Goal: Communication & Community: Answer question/provide support

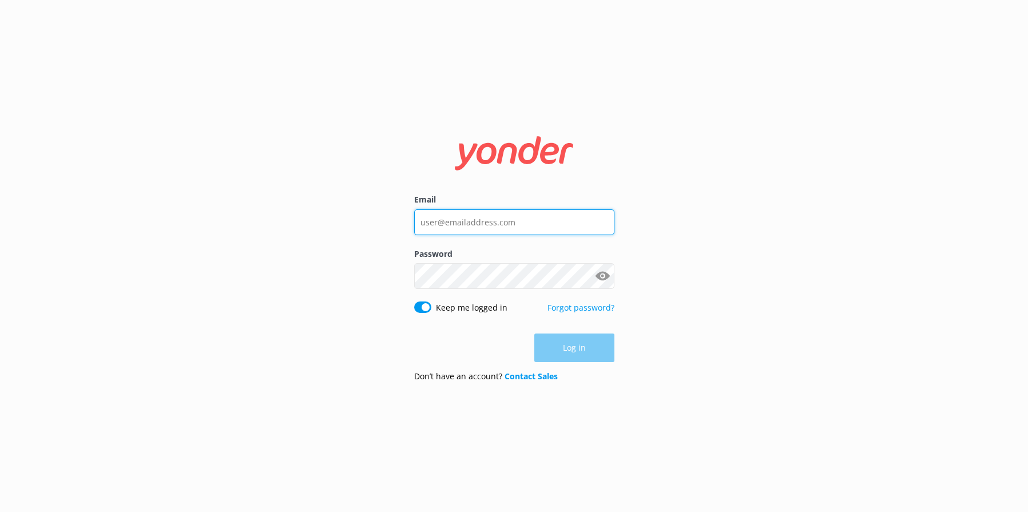
type input "[EMAIL_ADDRESS][DOMAIN_NAME]"
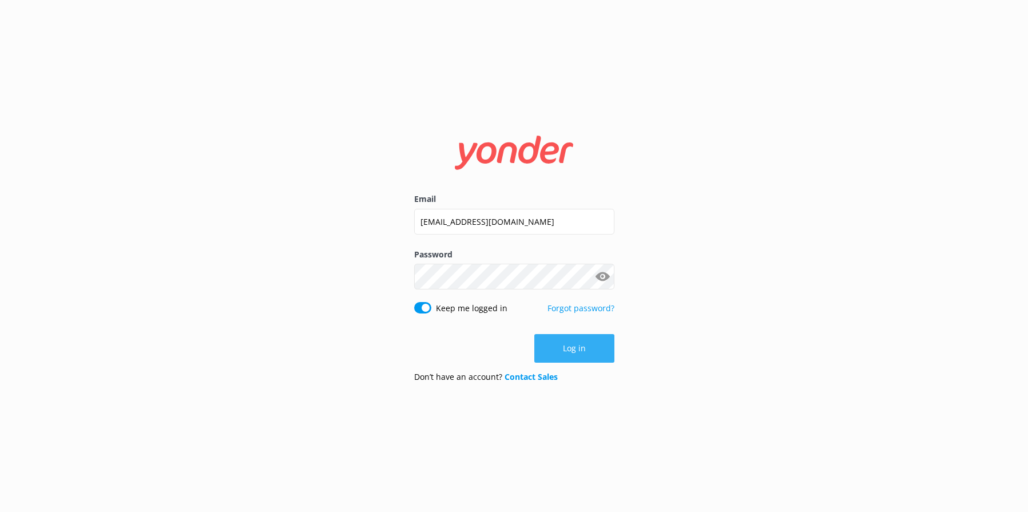
click at [588, 352] on button "Log in" at bounding box center [574, 348] width 80 height 29
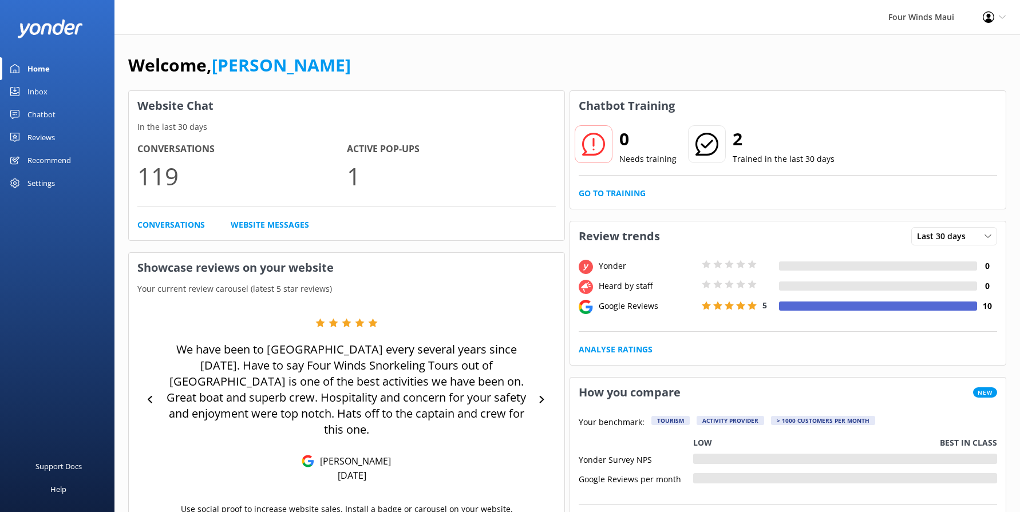
click at [45, 89] on div "Inbox" at bounding box center [37, 91] width 20 height 23
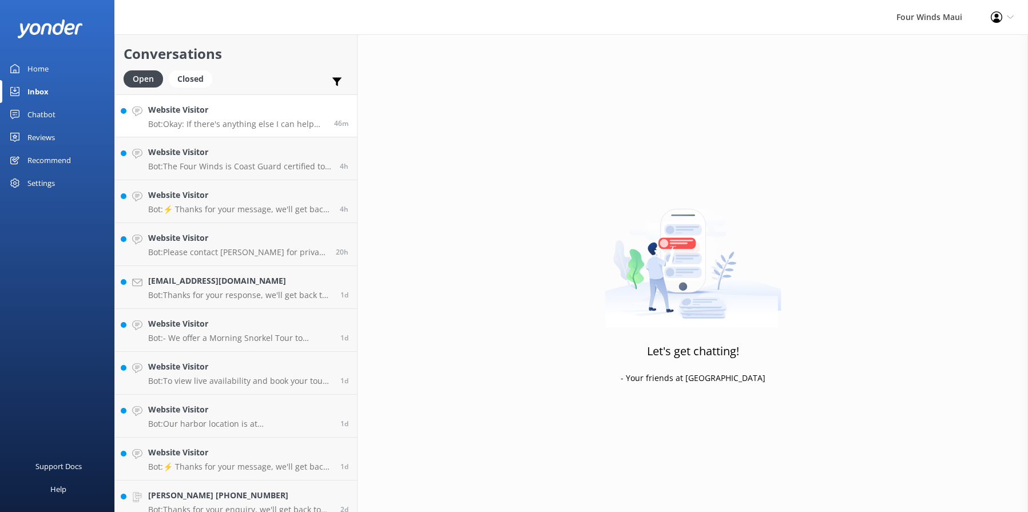
click at [231, 113] on h4 "Website Visitor" at bounding box center [236, 110] width 177 height 13
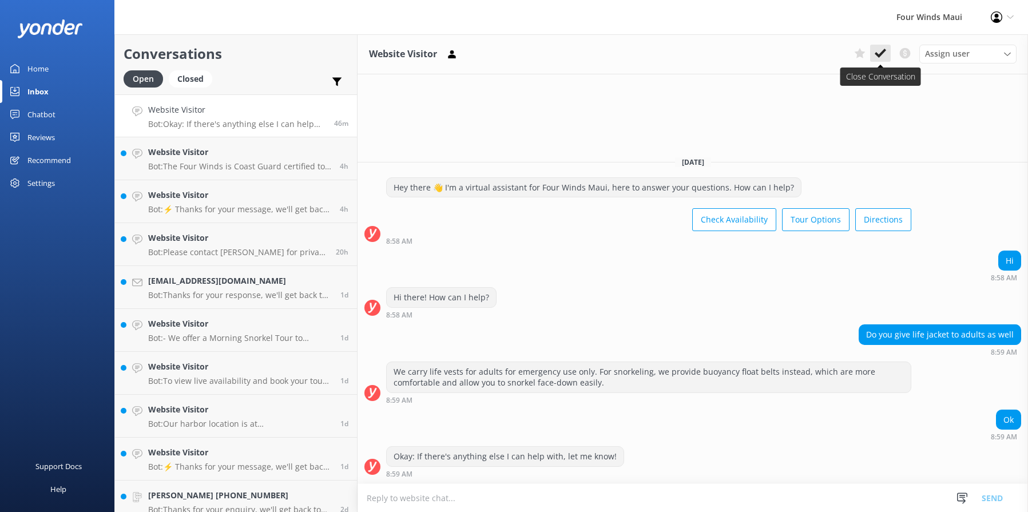
click at [878, 57] on icon at bounding box center [880, 52] width 11 height 11
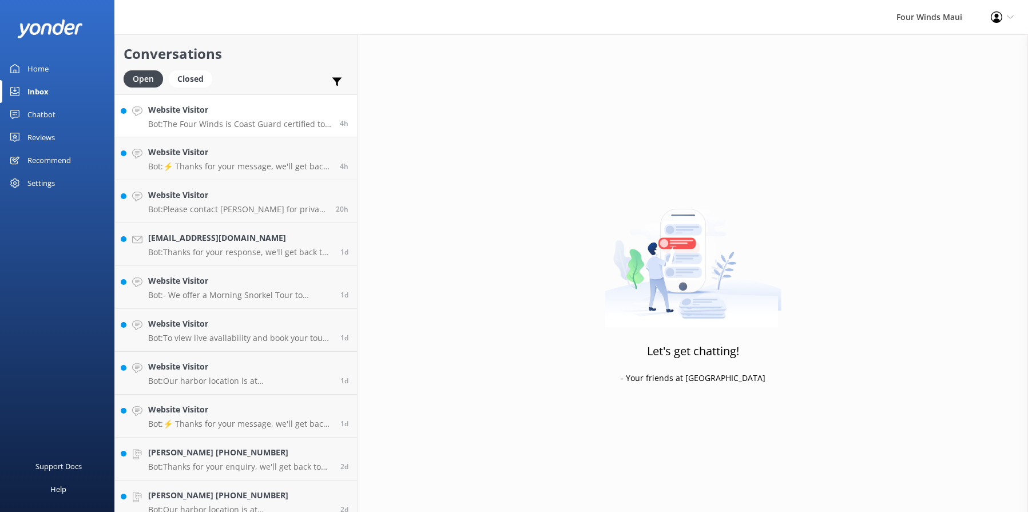
click at [224, 110] on h4 "Website Visitor" at bounding box center [239, 110] width 183 height 13
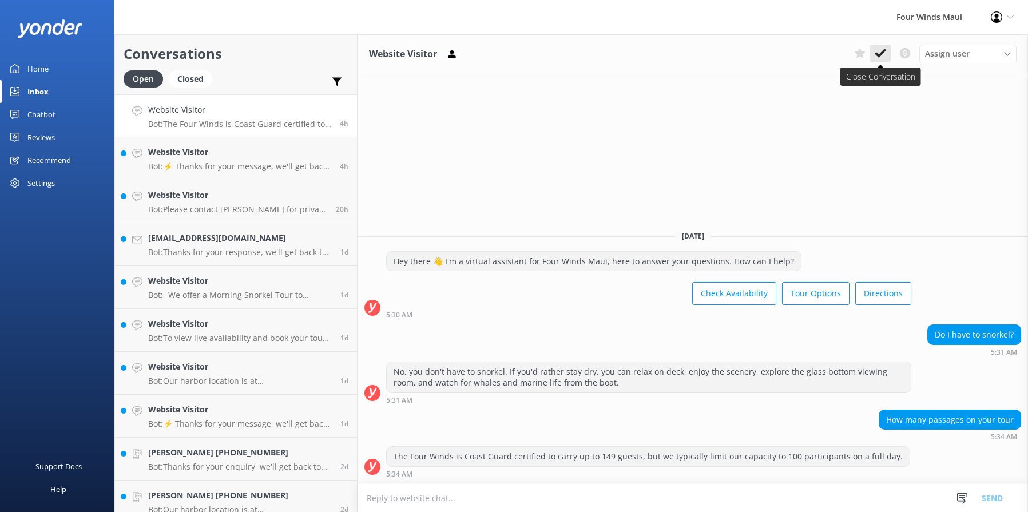
click at [878, 58] on icon at bounding box center [880, 52] width 11 height 11
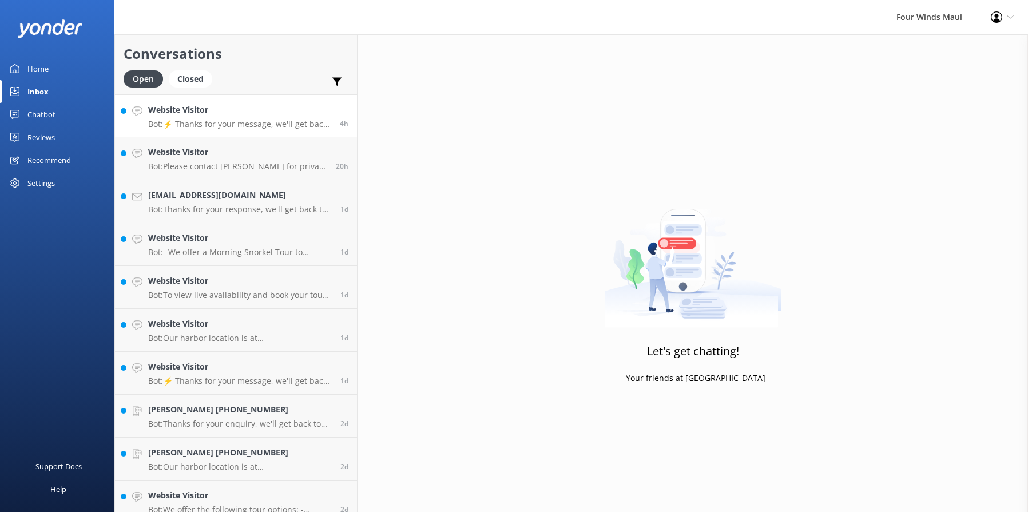
click at [244, 113] on h4 "Website Visitor" at bounding box center [239, 110] width 183 height 13
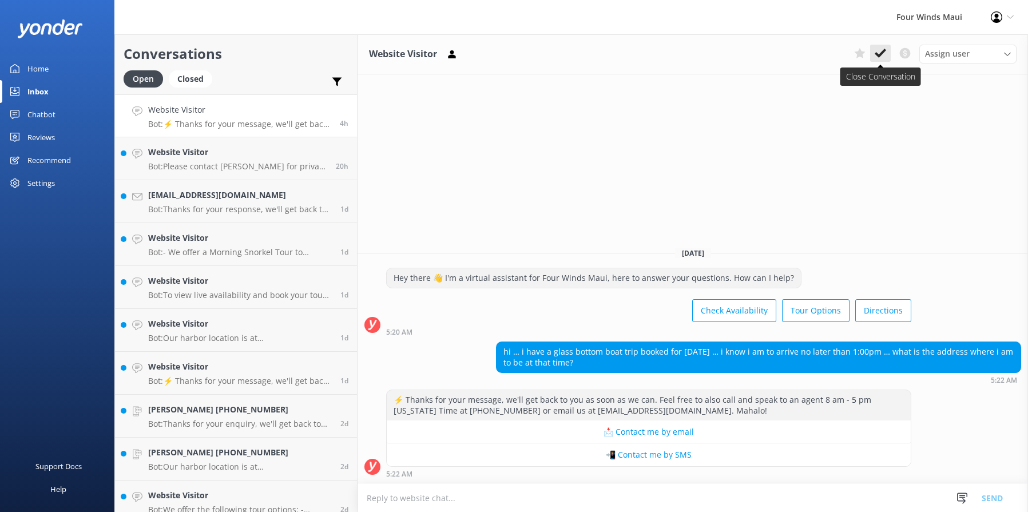
click at [886, 50] on button at bounding box center [880, 53] width 21 height 17
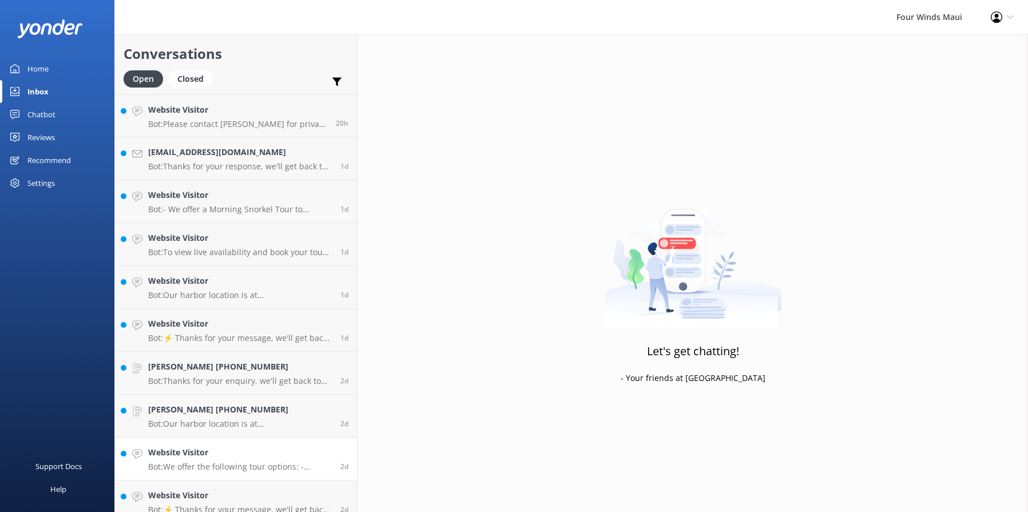
scroll to position [97, 0]
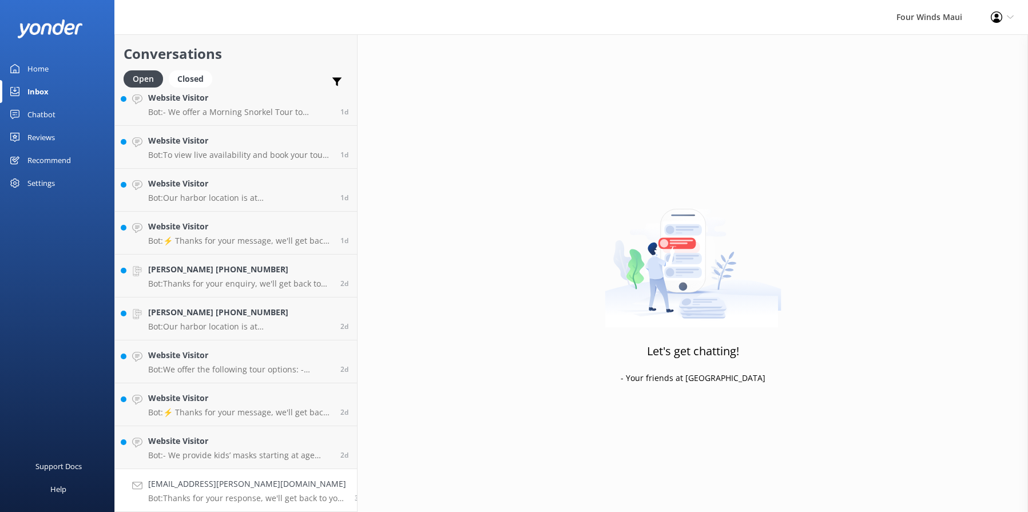
click at [235, 496] on p "Bot: Thanks for your response, we'll get back to you as soon as we can during o…" at bounding box center [247, 498] width 198 height 10
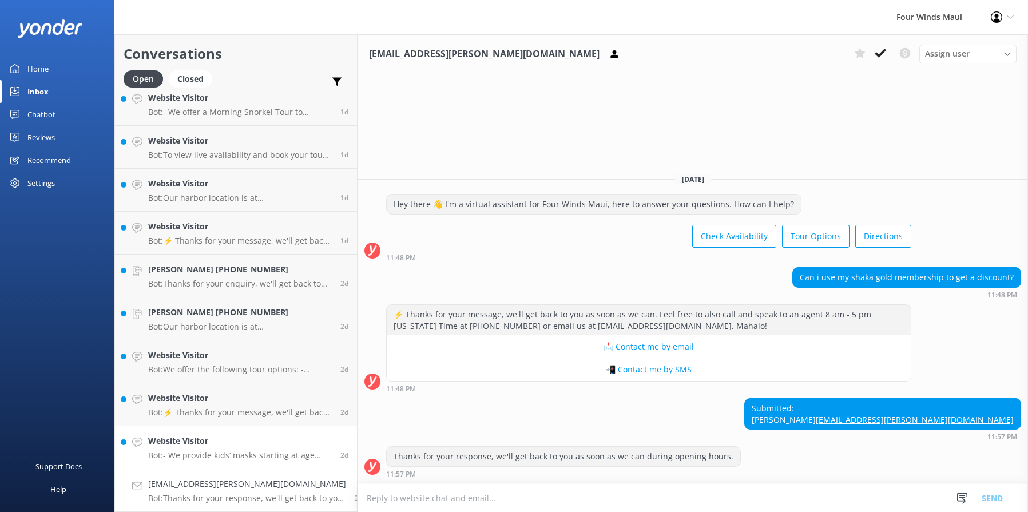
click at [269, 449] on div "Website Visitor Bot: - We provide kids’ masks starting at age [DEMOGRAPHIC_DATA…" at bounding box center [240, 447] width 184 height 25
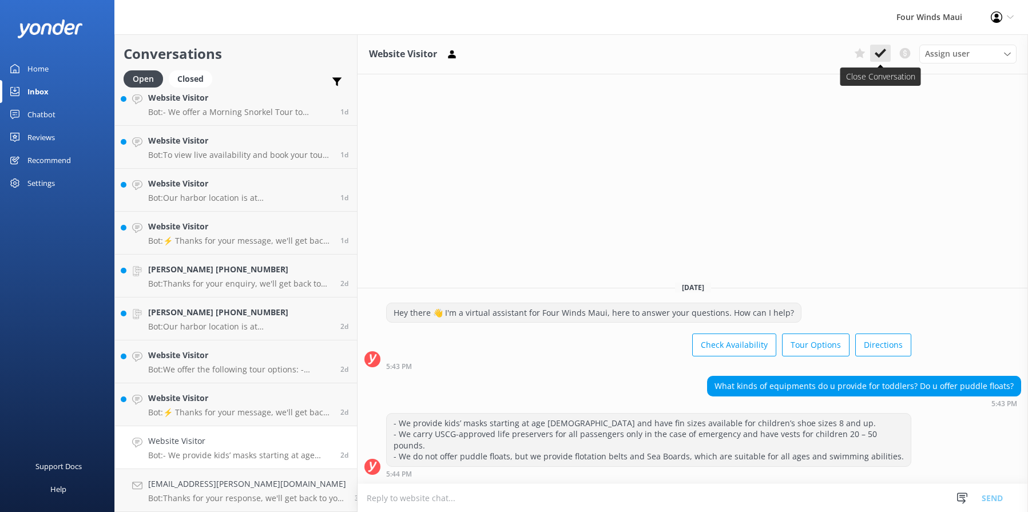
click at [883, 58] on icon at bounding box center [880, 52] width 11 height 11
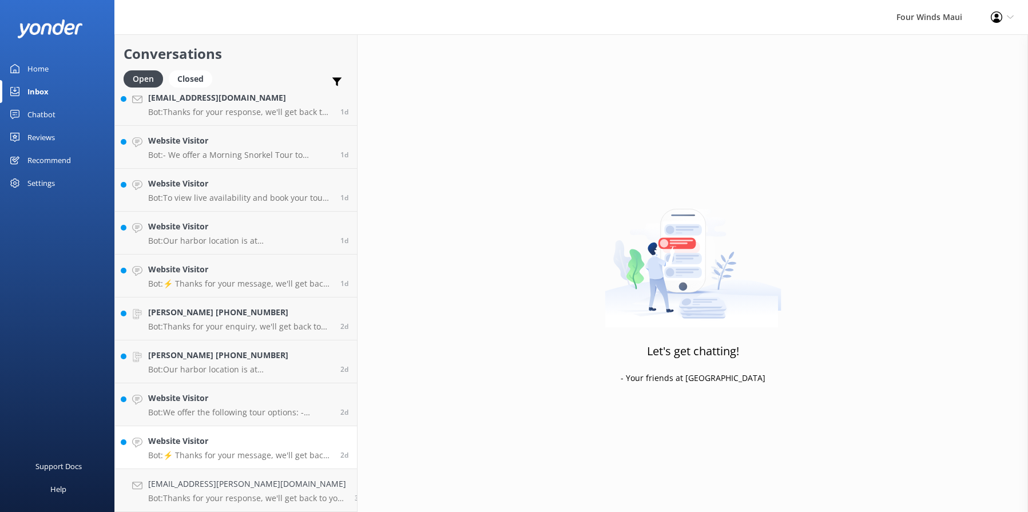
scroll to position [54, 0]
click at [201, 406] on div "Website Visitor Bot: We offer the following tour options: - Morning Snorkel Tou…" at bounding box center [240, 404] width 184 height 25
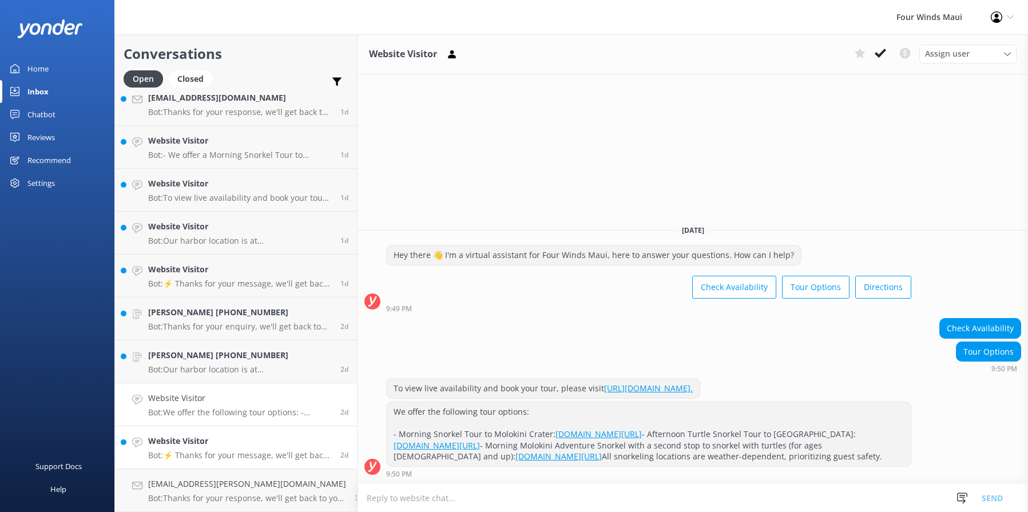
click at [224, 448] on div "Website Visitor Bot: ⚡ Thanks for your message, we'll get back to you as soon a…" at bounding box center [240, 447] width 184 height 25
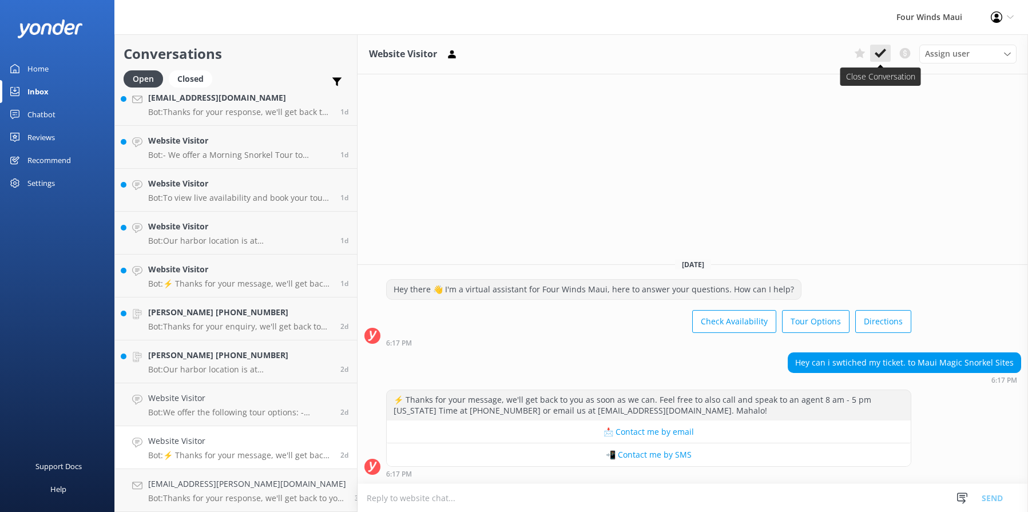
click at [883, 54] on icon at bounding box center [880, 52] width 11 height 11
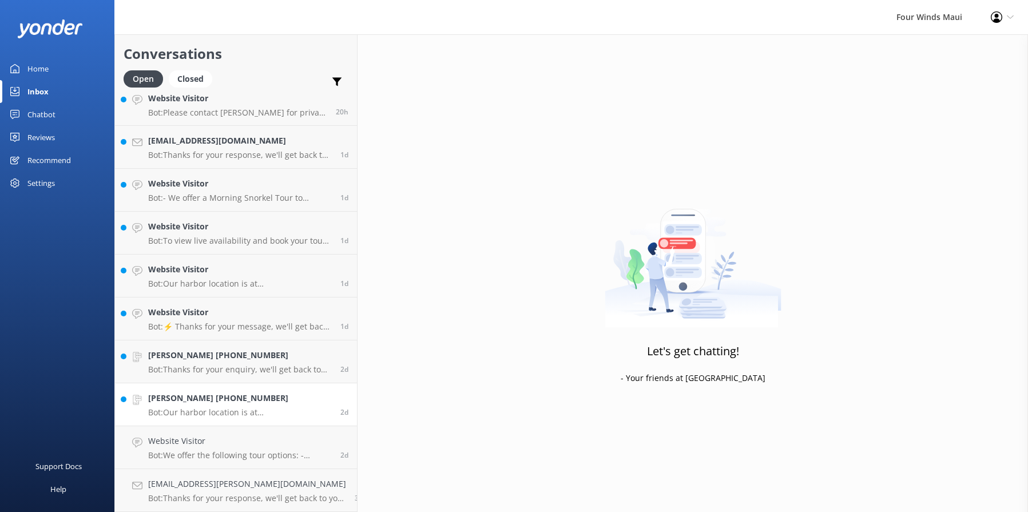
scroll to position [11, 0]
click at [240, 439] on h4 "Website Visitor" at bounding box center [240, 441] width 184 height 13
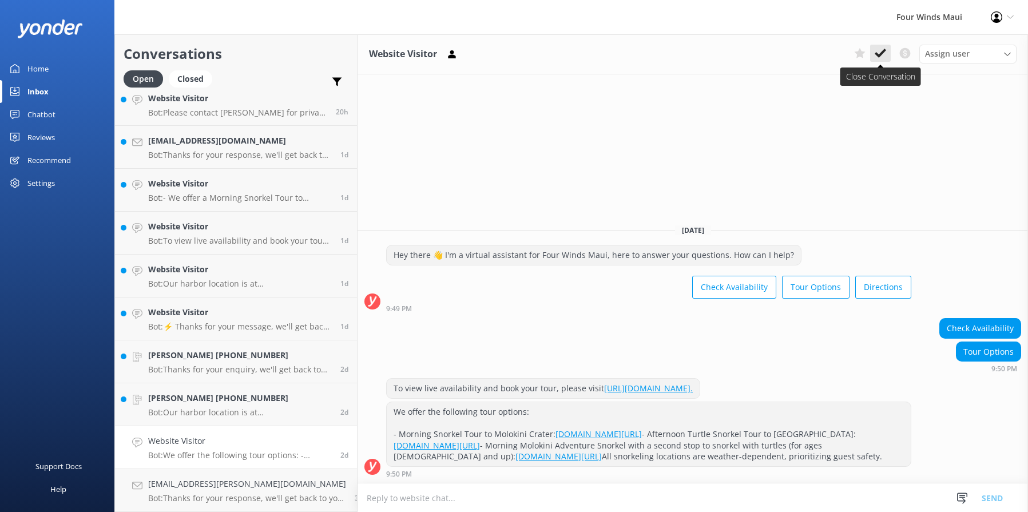
click at [873, 61] on button at bounding box center [880, 53] width 21 height 17
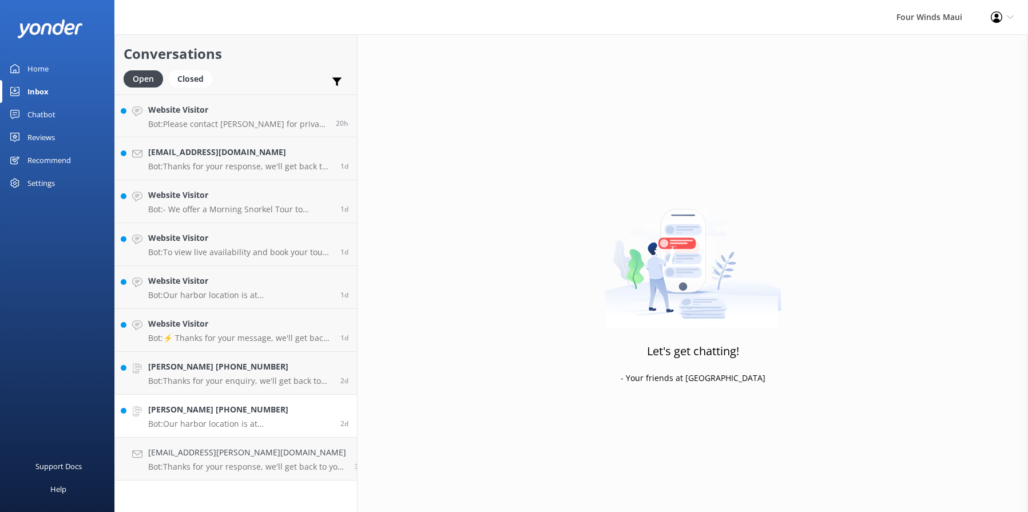
click at [221, 430] on link "[PERSON_NAME] [PHONE_NUMBER] Bot: Our harbor location is at [GEOGRAPHIC_DATA], …" at bounding box center [236, 416] width 242 height 43
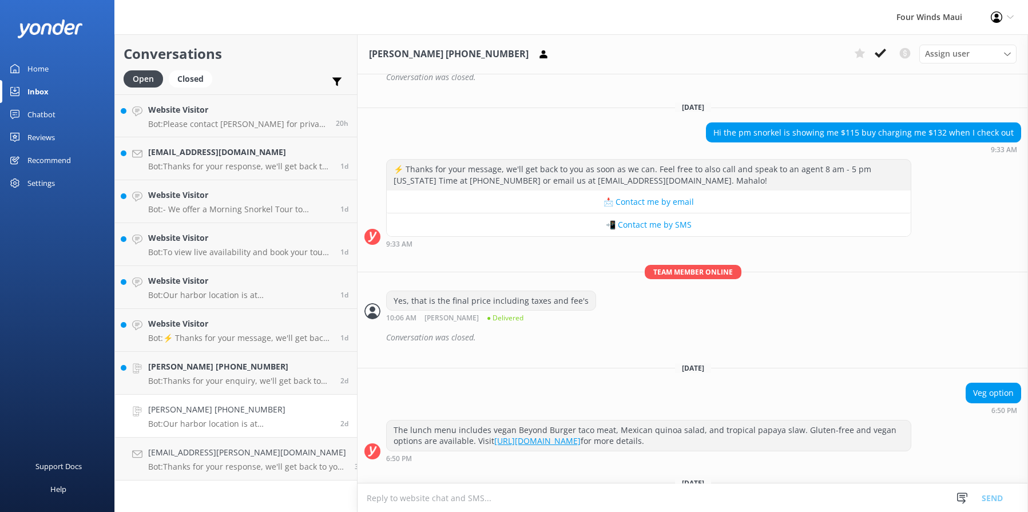
scroll to position [2102, 0]
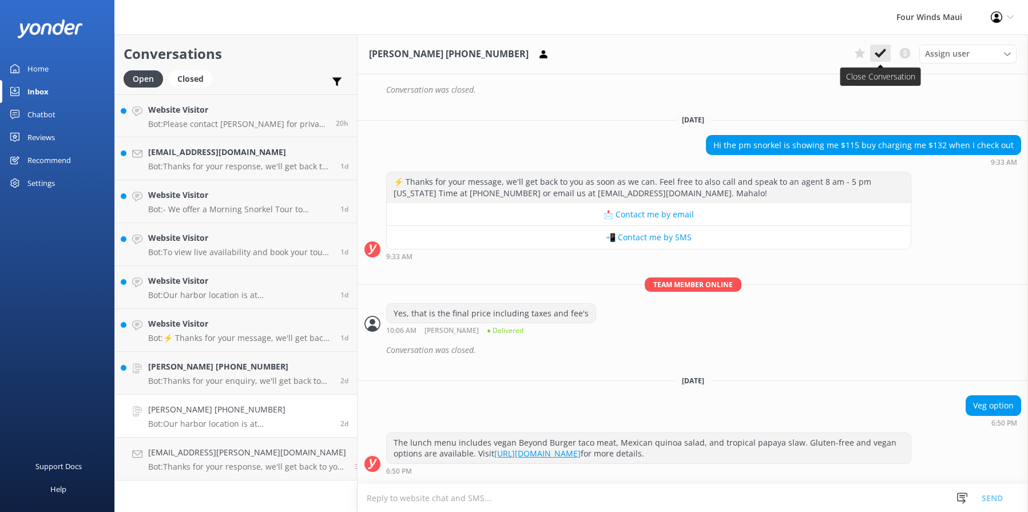
click at [885, 58] on icon at bounding box center [880, 52] width 11 height 11
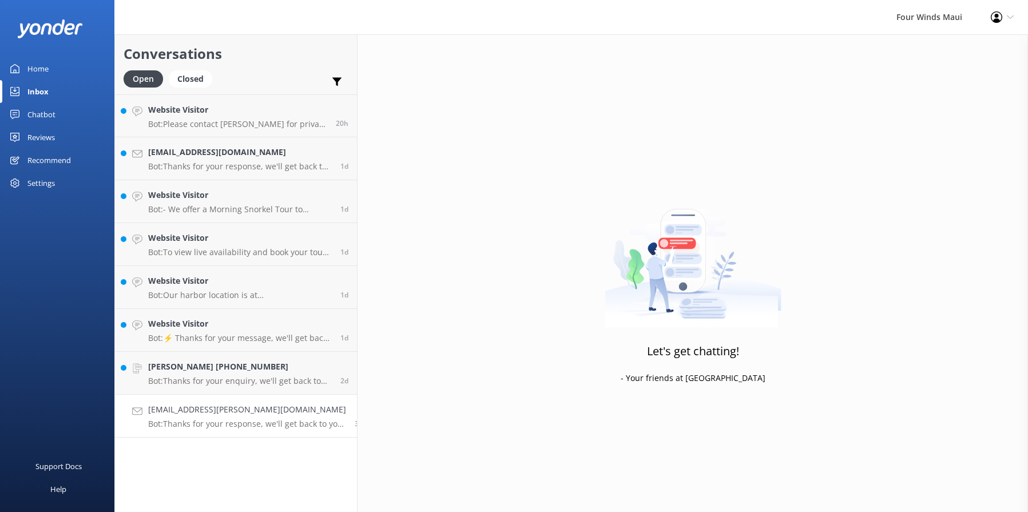
click at [198, 412] on h4 "[EMAIL_ADDRESS][PERSON_NAME][DOMAIN_NAME]" at bounding box center [247, 409] width 198 height 13
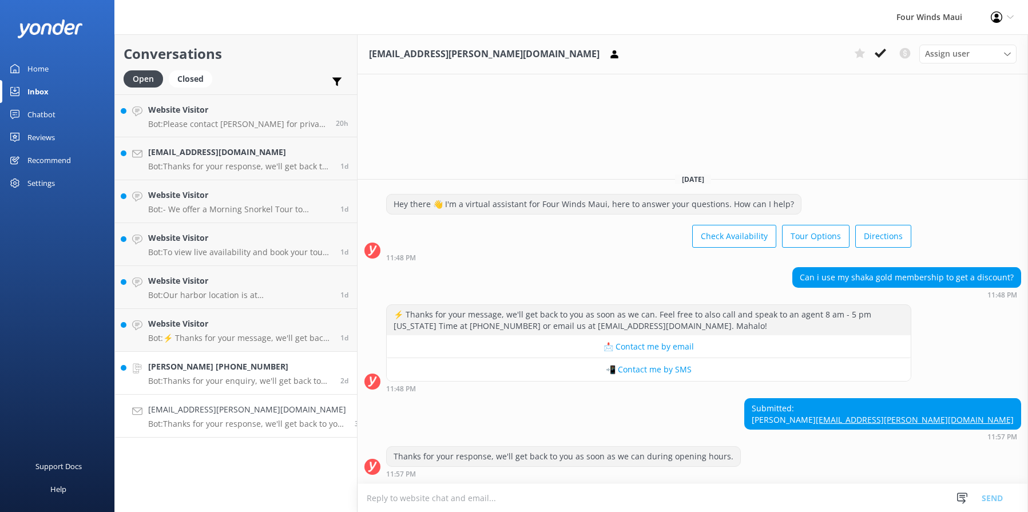
click at [243, 367] on h4 "[PERSON_NAME] [PHONE_NUMBER]" at bounding box center [240, 366] width 184 height 13
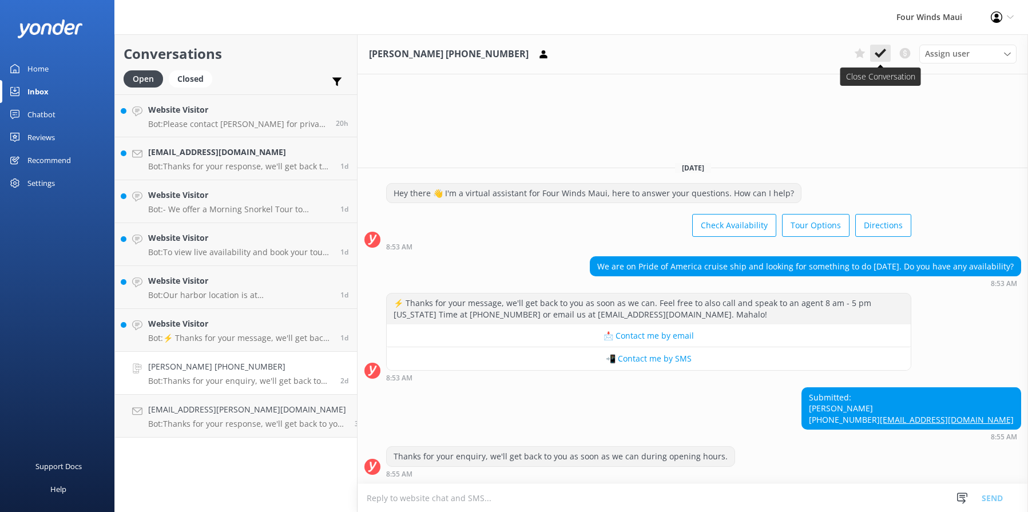
click at [884, 53] on use at bounding box center [880, 53] width 11 height 9
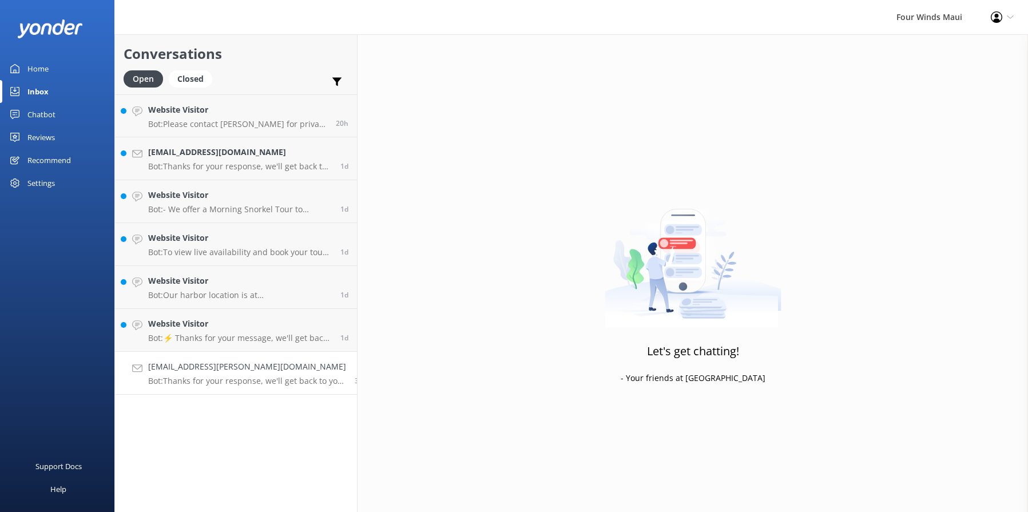
click at [210, 372] on h4 "[EMAIL_ADDRESS][PERSON_NAME][DOMAIN_NAME]" at bounding box center [247, 366] width 198 height 13
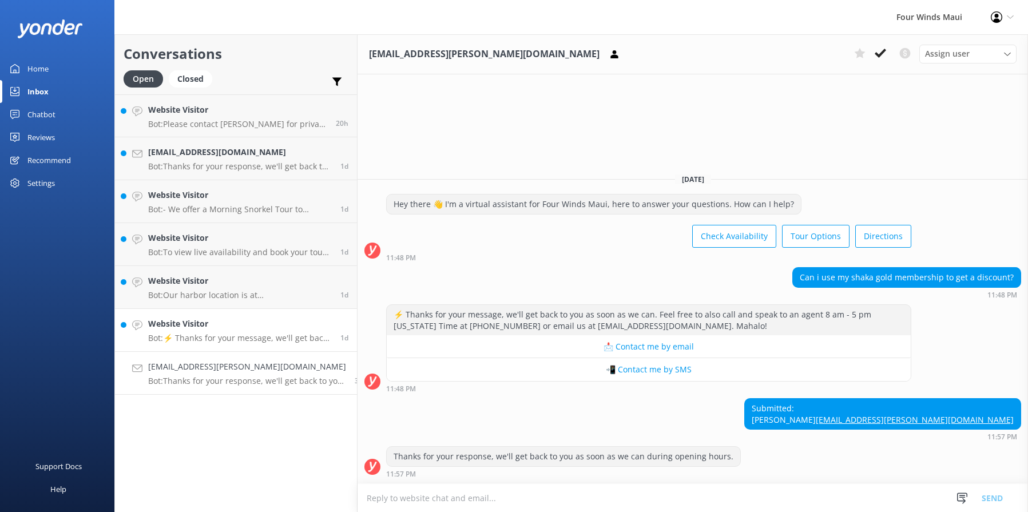
click at [235, 328] on h4 "Website Visitor" at bounding box center [240, 324] width 184 height 13
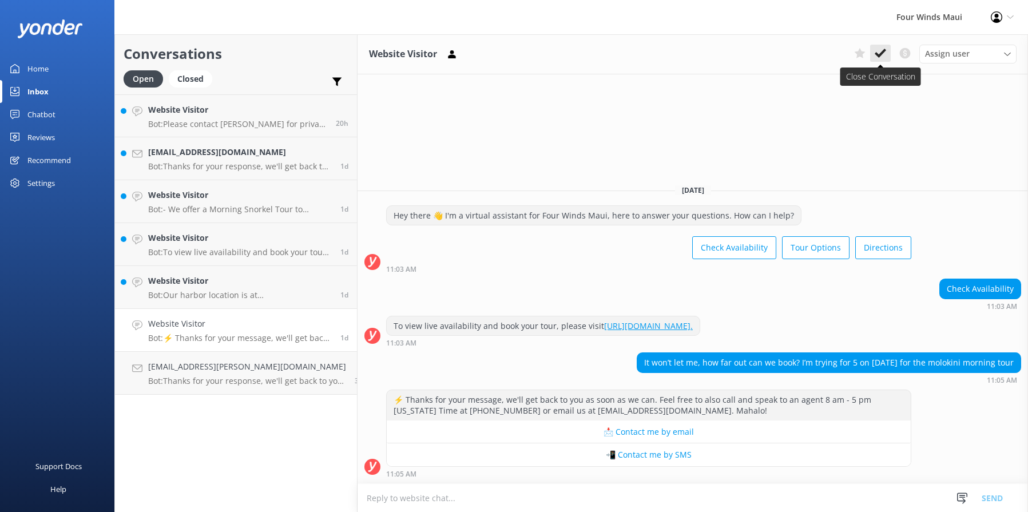
click at [875, 52] on icon at bounding box center [880, 52] width 11 height 11
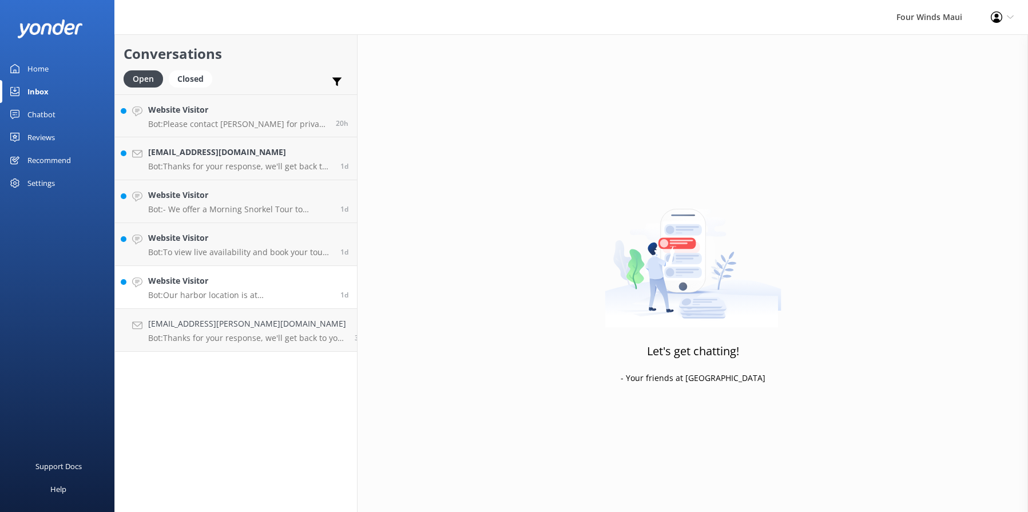
click at [220, 282] on h4 "Website Visitor" at bounding box center [240, 281] width 184 height 13
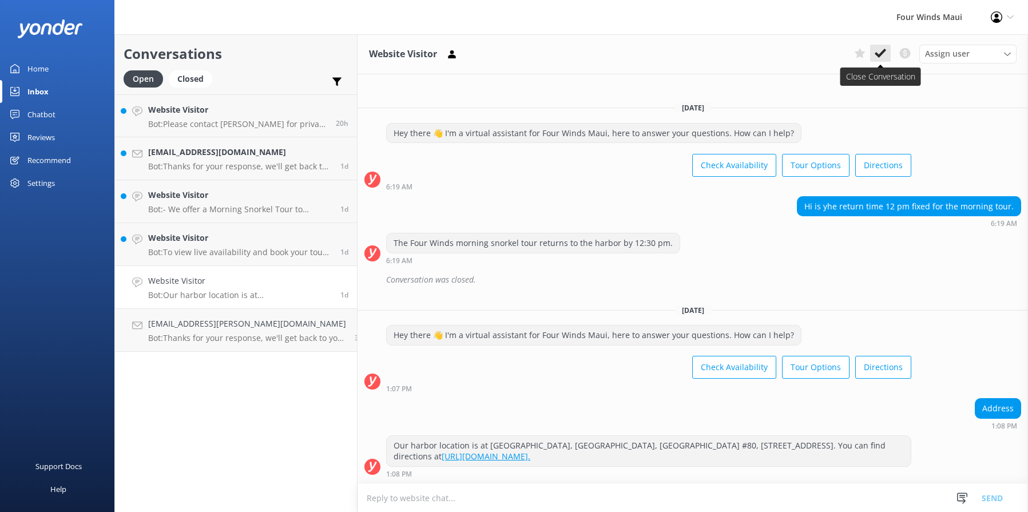
click at [882, 53] on use at bounding box center [880, 53] width 11 height 9
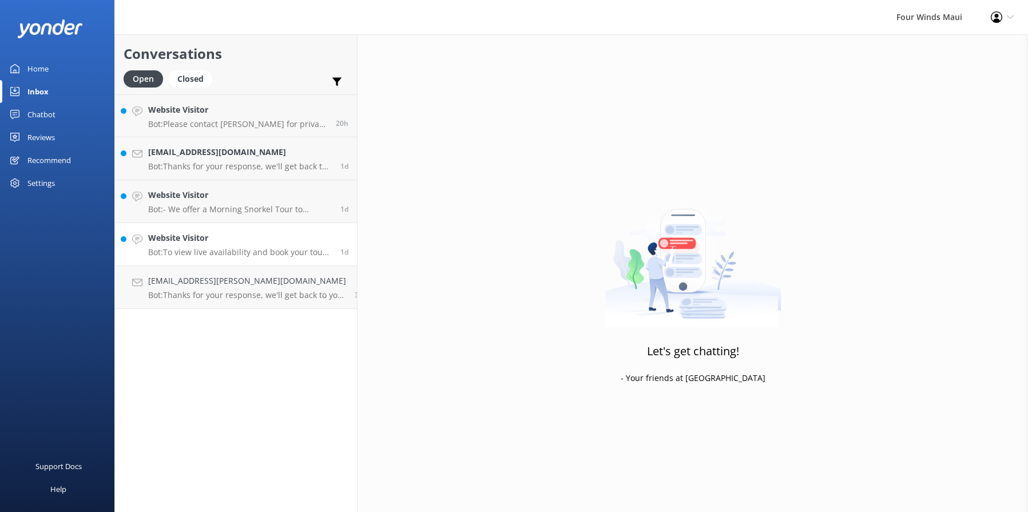
click at [239, 236] on h4 "Website Visitor" at bounding box center [240, 238] width 184 height 13
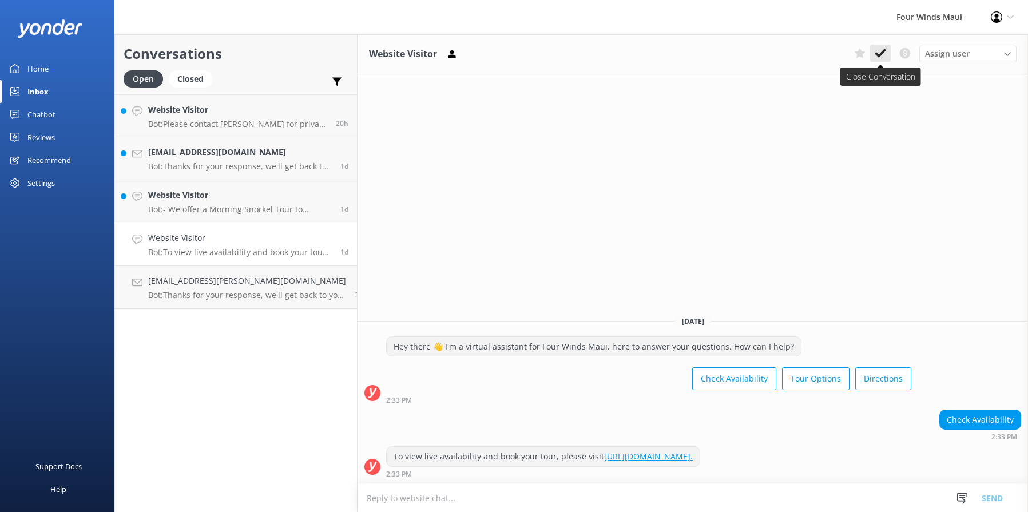
click at [879, 54] on icon at bounding box center [880, 52] width 11 height 11
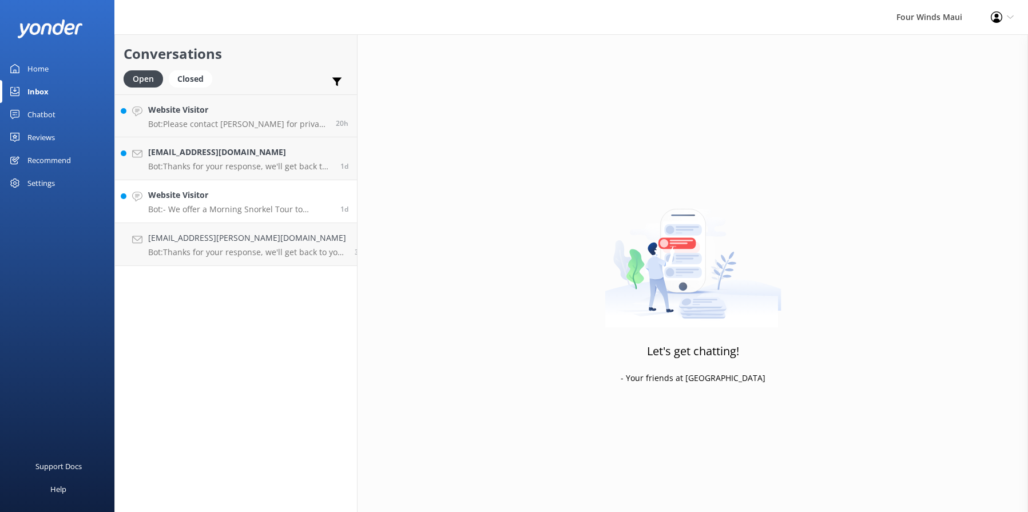
click at [213, 208] on p "Bot: - We offer a Morning Snorkel Tour to Molokini Crater: [DOMAIN_NAME][URL]. …" at bounding box center [240, 209] width 184 height 10
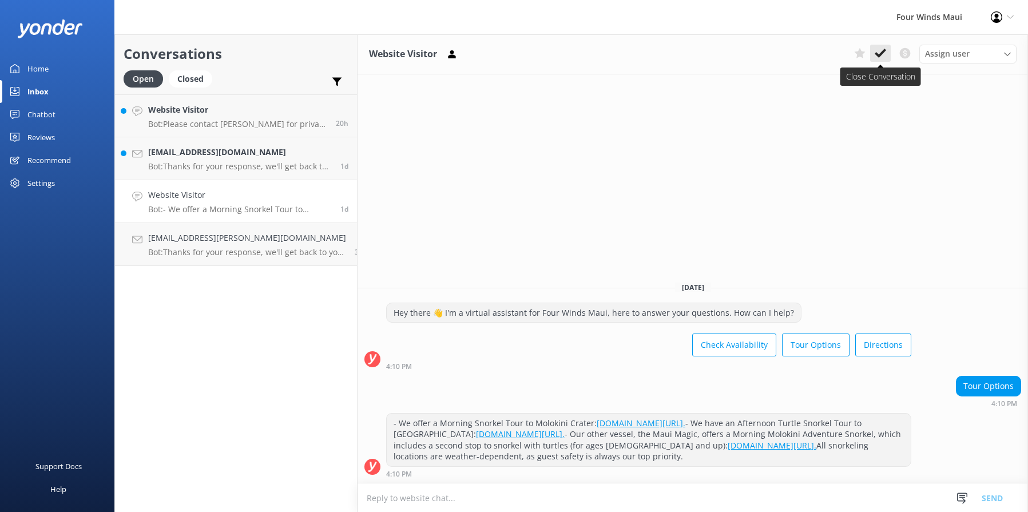
click at [881, 50] on icon at bounding box center [880, 52] width 11 height 11
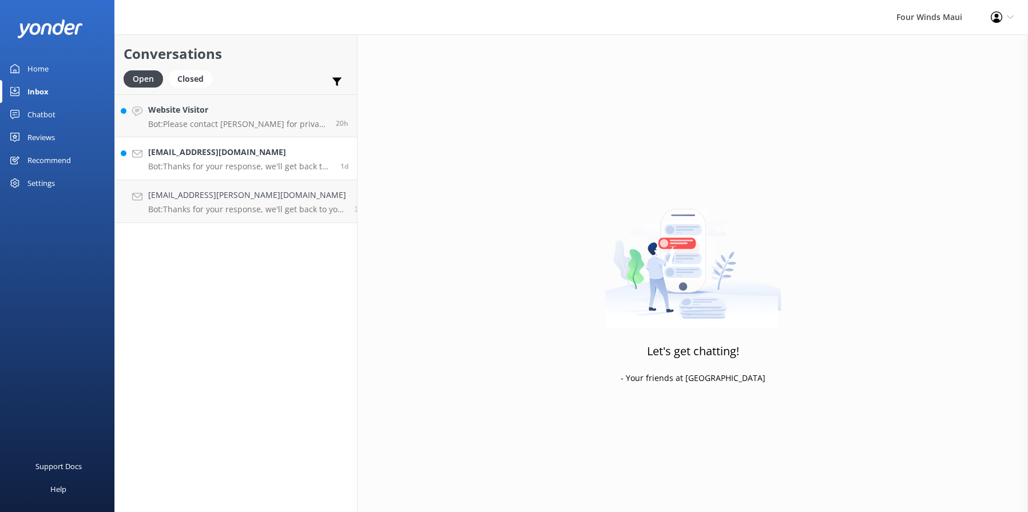
click at [189, 158] on div "[EMAIL_ADDRESS][DOMAIN_NAME] Bot: Thanks for your response, we'll get back to y…" at bounding box center [240, 158] width 184 height 25
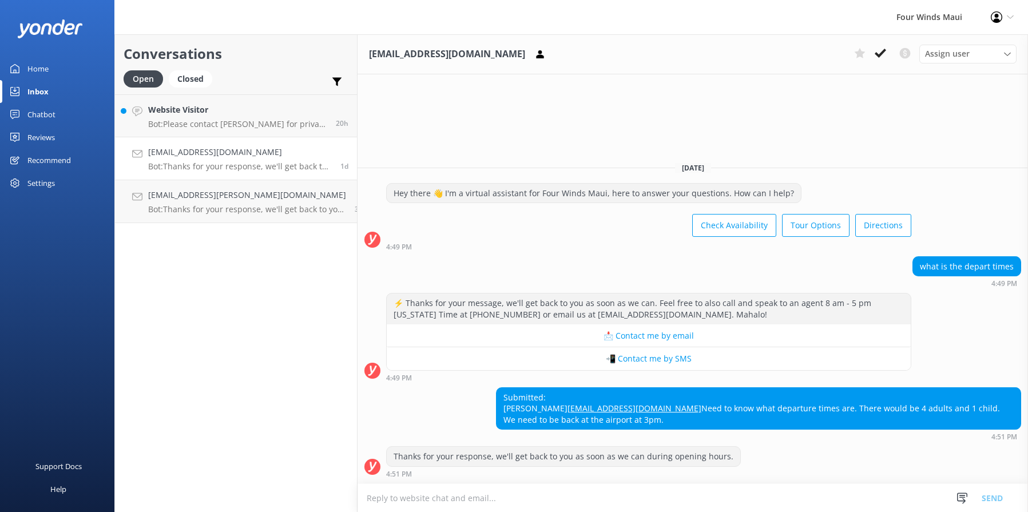
drag, startPoint x: 1014, startPoint y: 419, endPoint x: 557, endPoint y: 402, distance: 457.5
click at [557, 402] on div "Submitted: [PERSON_NAME] [EMAIL_ADDRESS][DOMAIN_NAME] Need to know what departu…" at bounding box center [693, 414] width 671 height 54
drag, startPoint x: 557, startPoint y: 402, endPoint x: 581, endPoint y: 398, distance: 23.8
copy div "[PERSON_NAME] [EMAIL_ADDRESS][DOMAIN_NAME] Need to know what departure times ar…"
click at [882, 57] on icon at bounding box center [880, 52] width 11 height 11
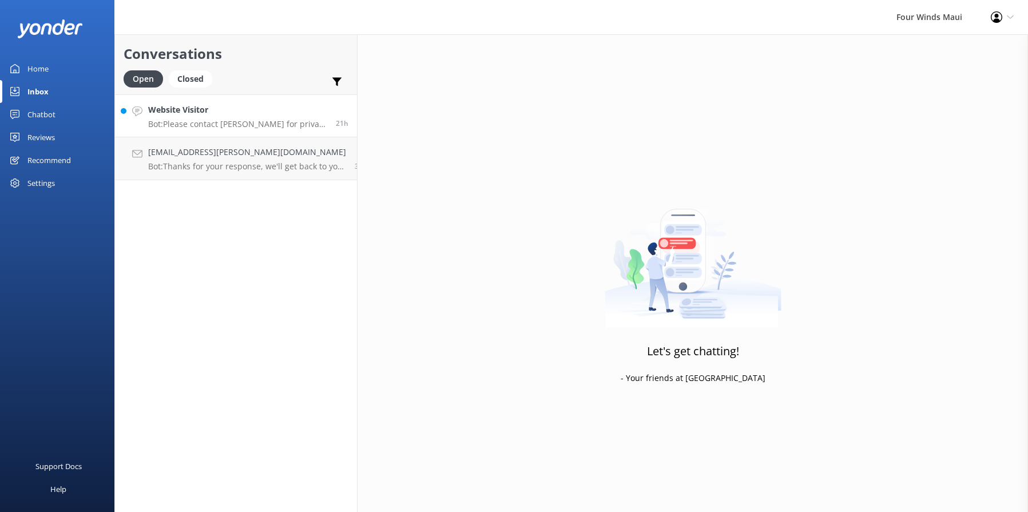
click at [181, 101] on link "Website Visitor Bot: Please contact [PERSON_NAME] for private charter inquiries…" at bounding box center [236, 115] width 242 height 43
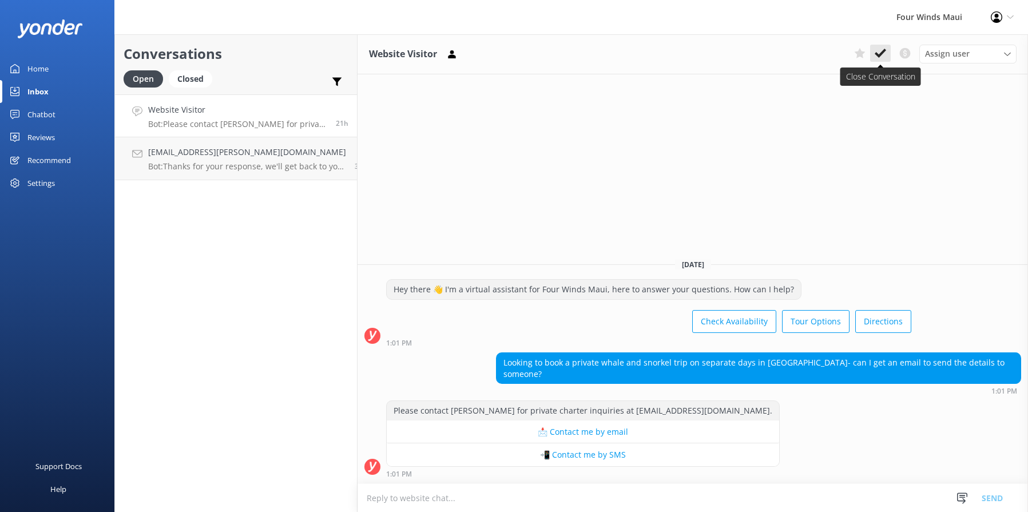
click at [878, 58] on icon at bounding box center [880, 52] width 11 height 11
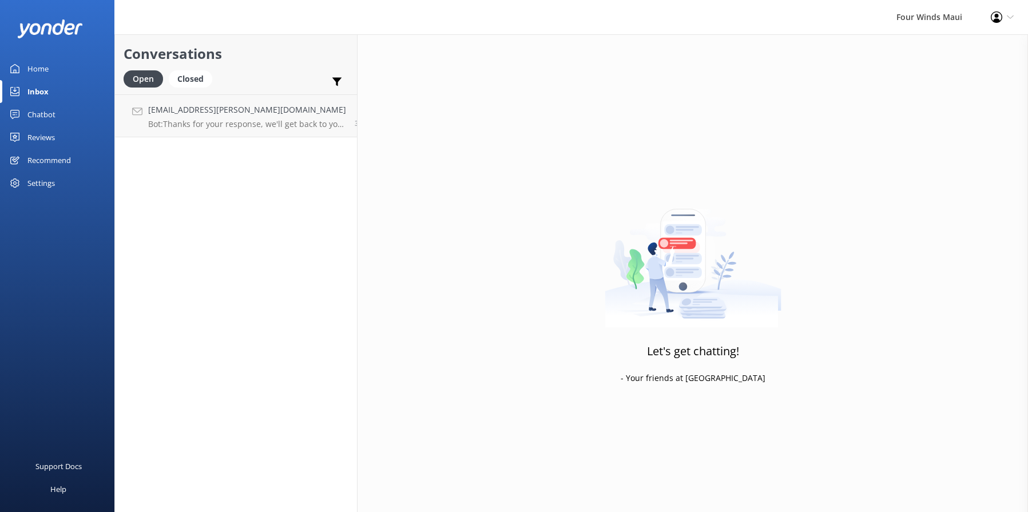
click at [257, 126] on p "Bot: Thanks for your response, we'll get back to you as soon as we can during o…" at bounding box center [247, 124] width 198 height 10
